Goal: Navigation & Orientation: Find specific page/section

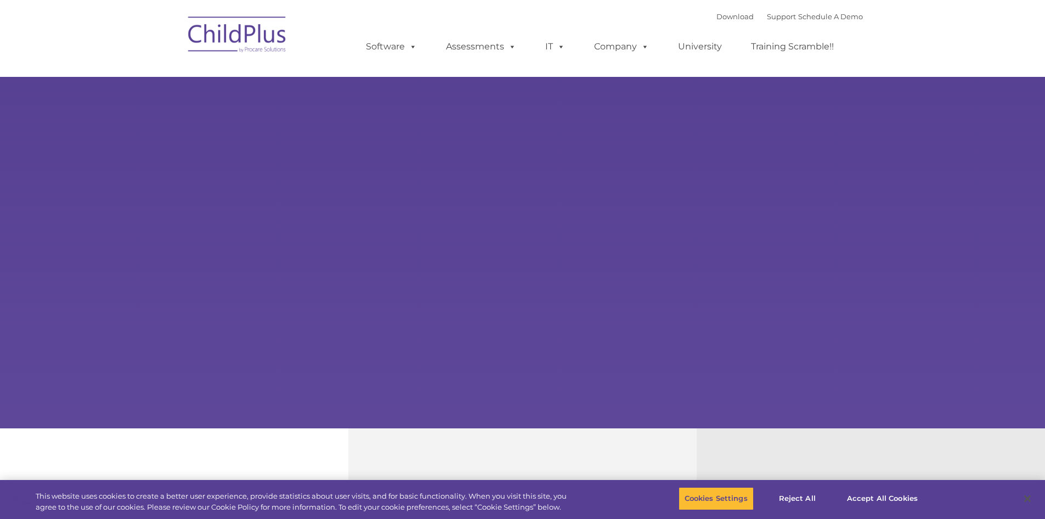
select select "MEDIUM"
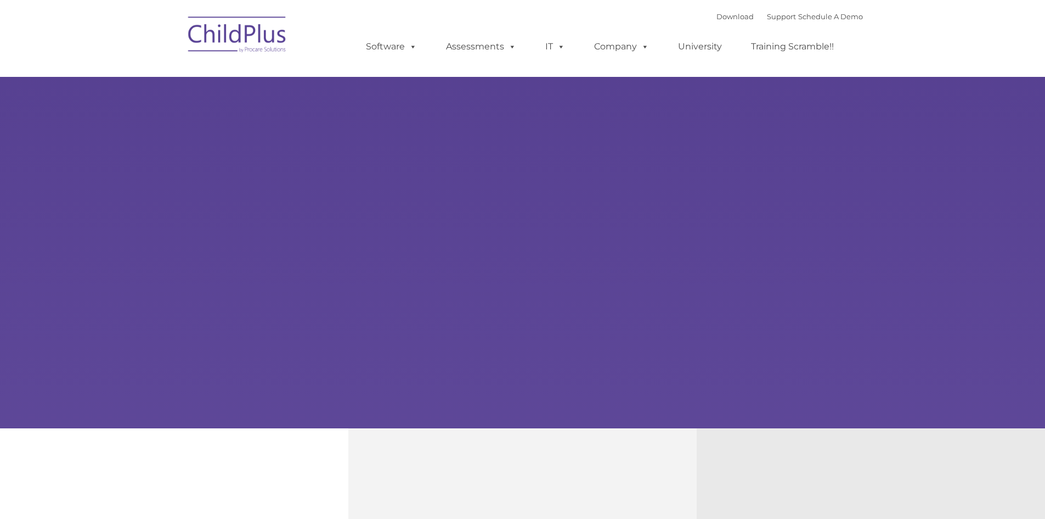
type input ""
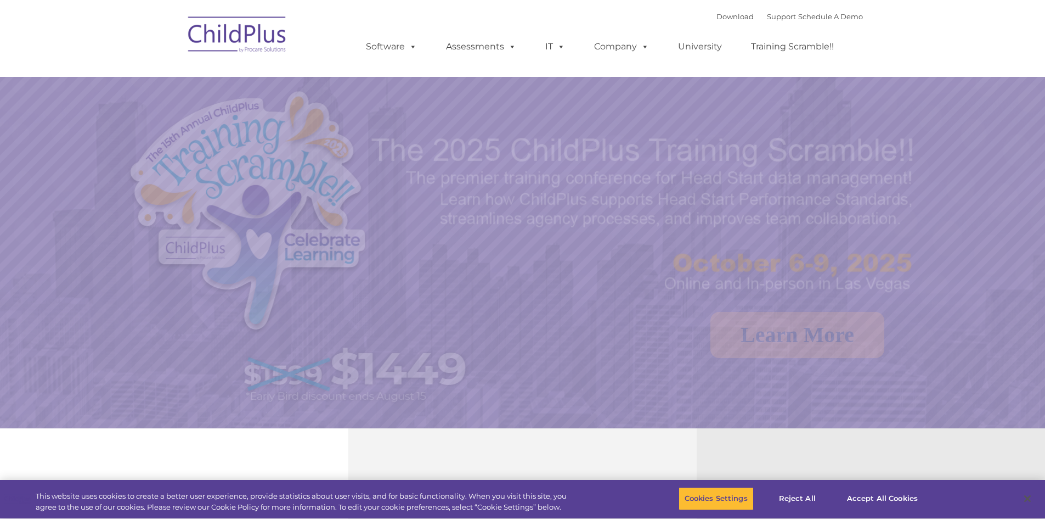
select select "MEDIUM"
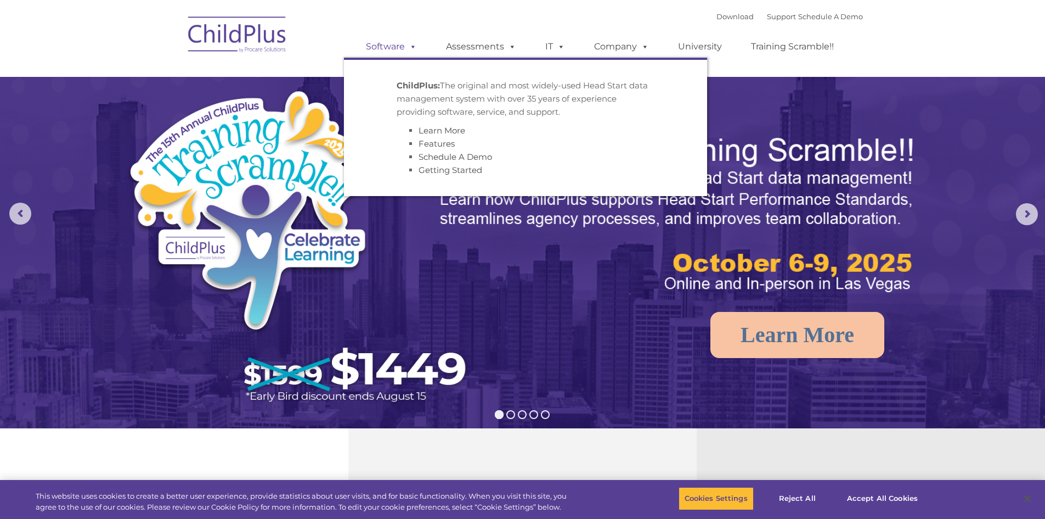
click at [409, 46] on span at bounding box center [411, 46] width 12 height 10
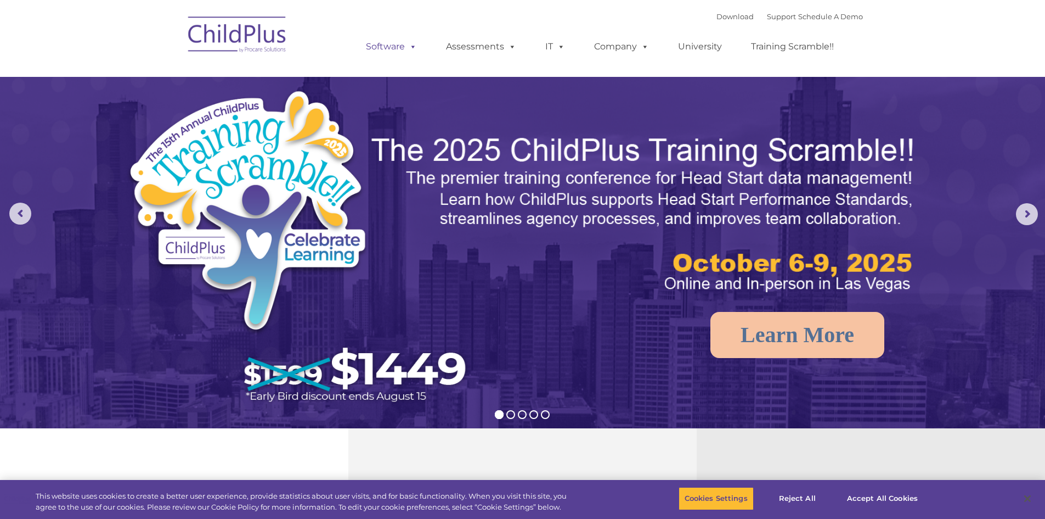
click at [409, 46] on span at bounding box center [411, 46] width 12 height 10
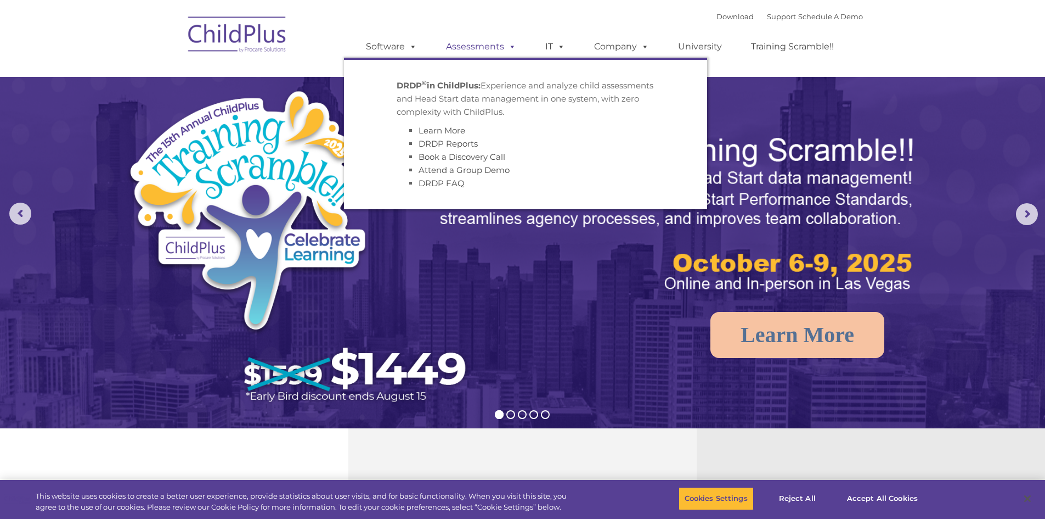
click at [503, 42] on link "Assessments" at bounding box center [481, 47] width 92 height 22
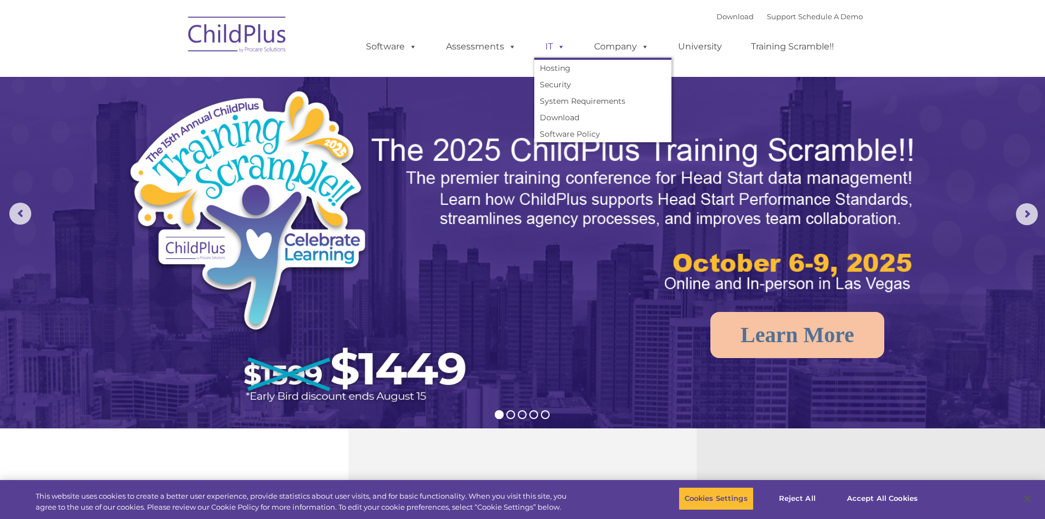
click at [556, 46] on span at bounding box center [559, 46] width 12 height 10
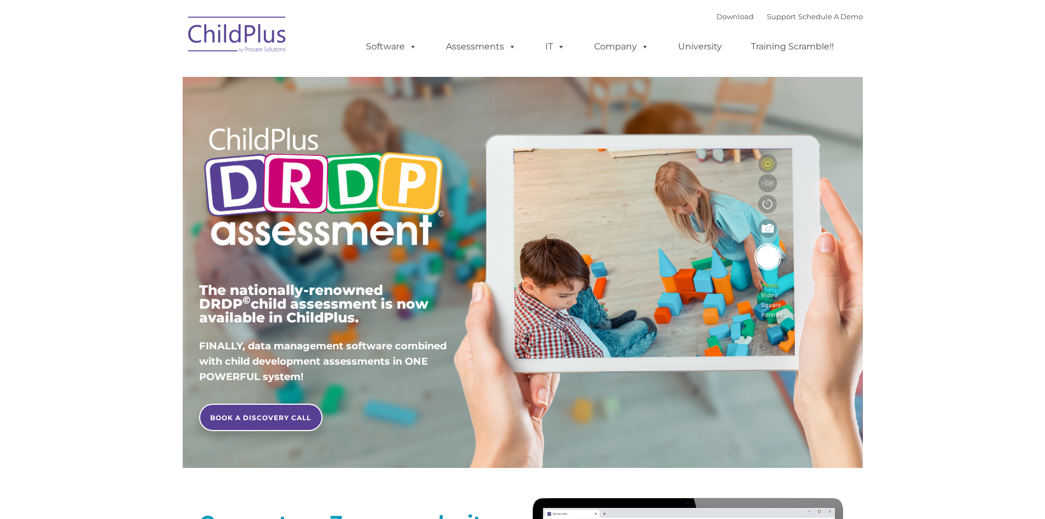
click at [638, 46] on span at bounding box center [643, 46] width 12 height 10
click at [713, 49] on link "University" at bounding box center [700, 47] width 66 height 22
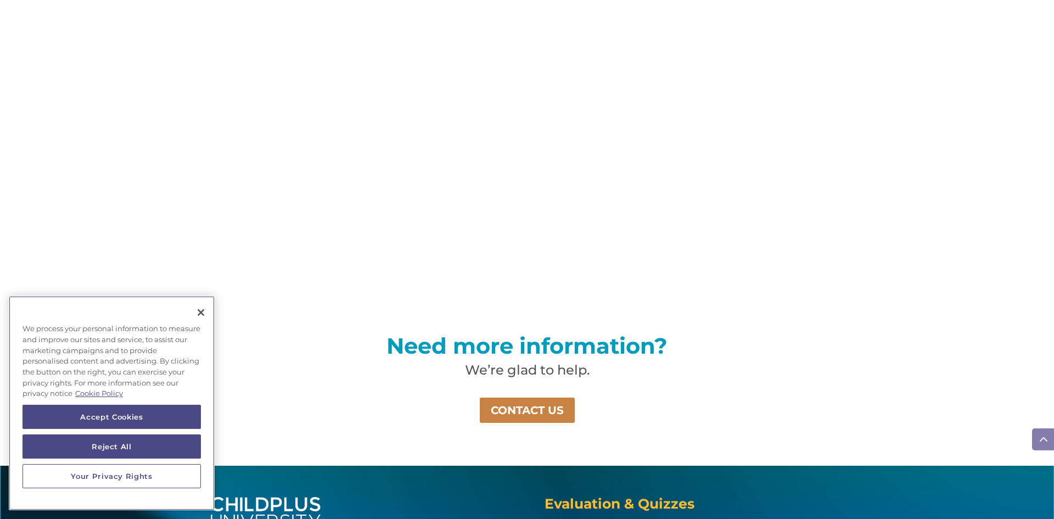
scroll to position [686, 0]
